Goal: Transaction & Acquisition: Book appointment/travel/reservation

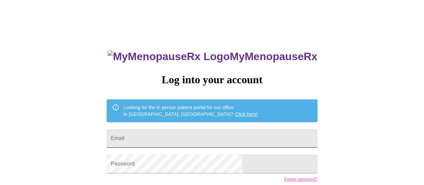
click at [175, 140] on input "Email" at bounding box center [211, 138] width 210 height 19
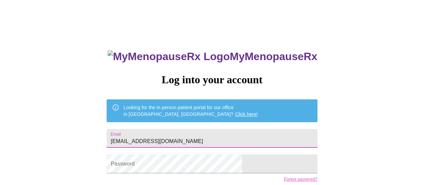
type input "[EMAIL_ADDRESS][DOMAIN_NAME]"
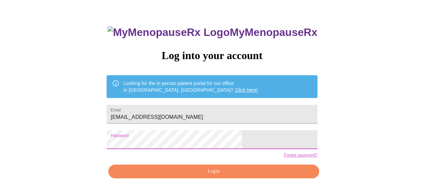
scroll to position [32, 0]
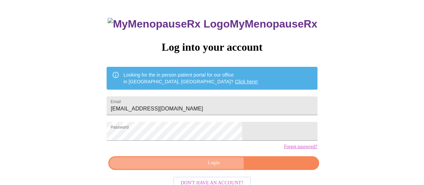
click at [213, 167] on span "Login" at bounding box center [213, 162] width 195 height 8
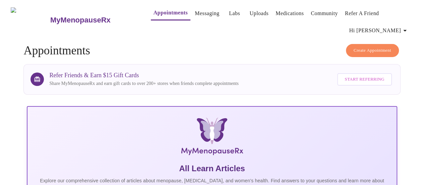
click at [368, 47] on span "Create Appointment" at bounding box center [372, 51] width 38 height 8
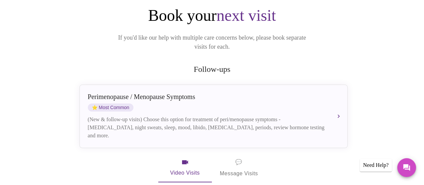
scroll to position [83, 0]
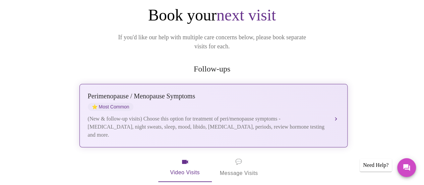
click at [155, 92] on div "Perimenopause / Menopause Symptoms" at bounding box center [207, 96] width 238 height 8
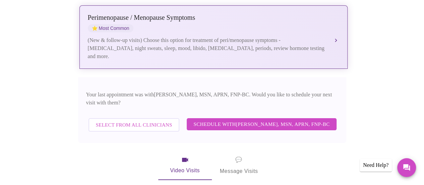
scroll to position [161, 0]
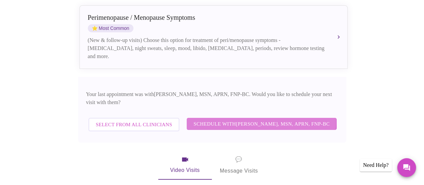
click at [209, 119] on span "Schedule with [PERSON_NAME], MSN, APRN, FNP-BC" at bounding box center [261, 123] width 136 height 9
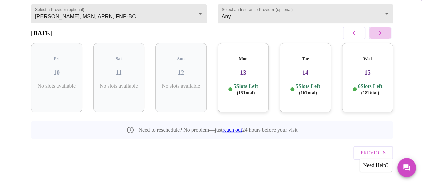
click at [384, 36] on icon "button" at bounding box center [380, 33] width 8 height 8
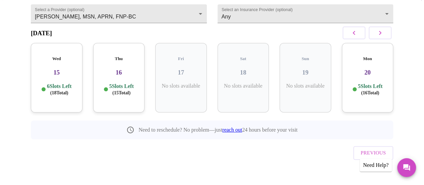
click at [372, 34] on button "button" at bounding box center [379, 32] width 23 height 13
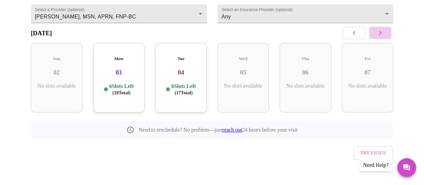
click at [372, 34] on button "button" at bounding box center [379, 32] width 23 height 13
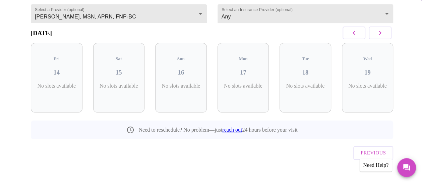
click at [372, 34] on button "button" at bounding box center [379, 32] width 23 height 13
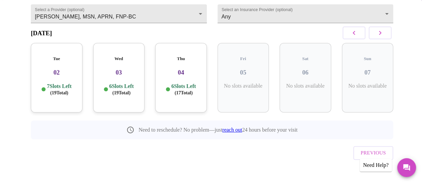
click at [372, 34] on button "button" at bounding box center [379, 32] width 23 height 13
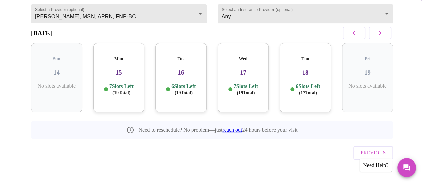
click at [133, 71] on h3 "15" at bounding box center [118, 72] width 41 height 7
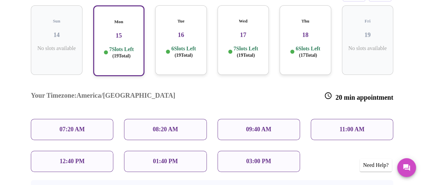
scroll to position [115, 0]
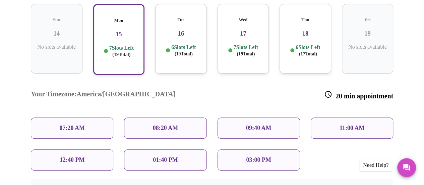
click at [96, 117] on div "07:20 AM" at bounding box center [72, 127] width 82 height 21
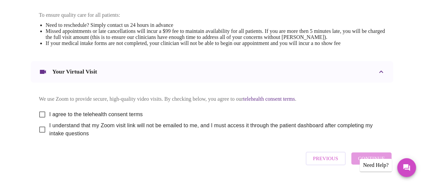
scroll to position [290, 0]
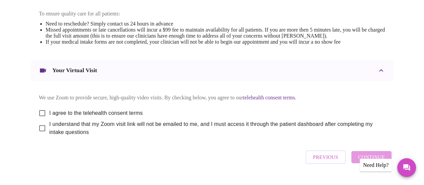
click at [42, 117] on input "I agree to the telehealth consent terms" at bounding box center [42, 113] width 14 height 14
checkbox input "true"
click at [40, 135] on input "I understand that my Zoom visit link will not be emailed to me, and I must acce…" at bounding box center [42, 128] width 14 height 14
checkbox input "true"
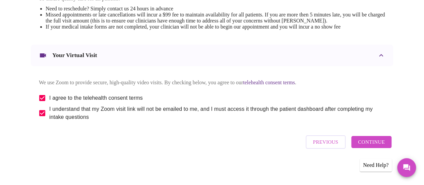
click at [368, 146] on span "Continue" at bounding box center [371, 141] width 27 height 9
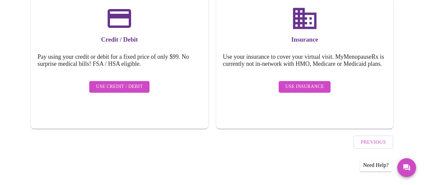
scroll to position [110, 0]
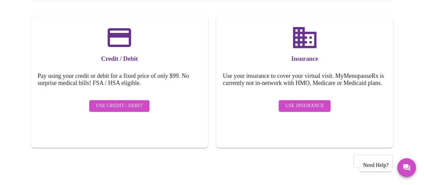
click at [294, 106] on span "Use Insurance" at bounding box center [304, 105] width 39 height 8
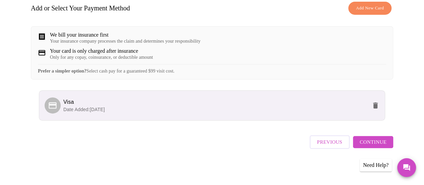
scroll to position [115, 0]
click at [366, 144] on span "Continue" at bounding box center [372, 141] width 27 height 9
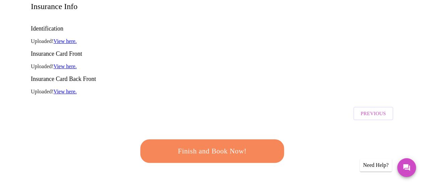
click at [240, 145] on span "Finish and Book Now!" at bounding box center [212, 151] width 124 height 12
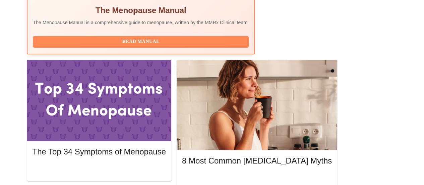
scroll to position [277, 0]
